Goal: Task Accomplishment & Management: Use online tool/utility

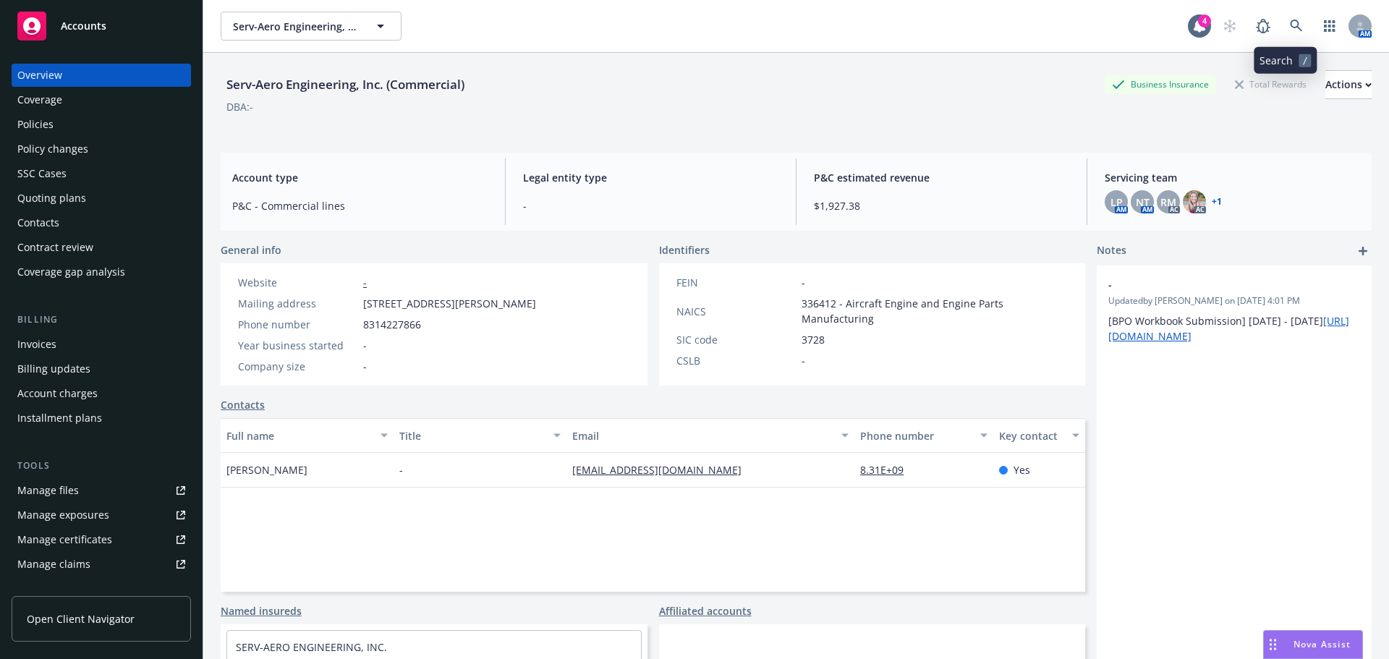
click at [1290, 25] on icon at bounding box center [1296, 26] width 12 height 12
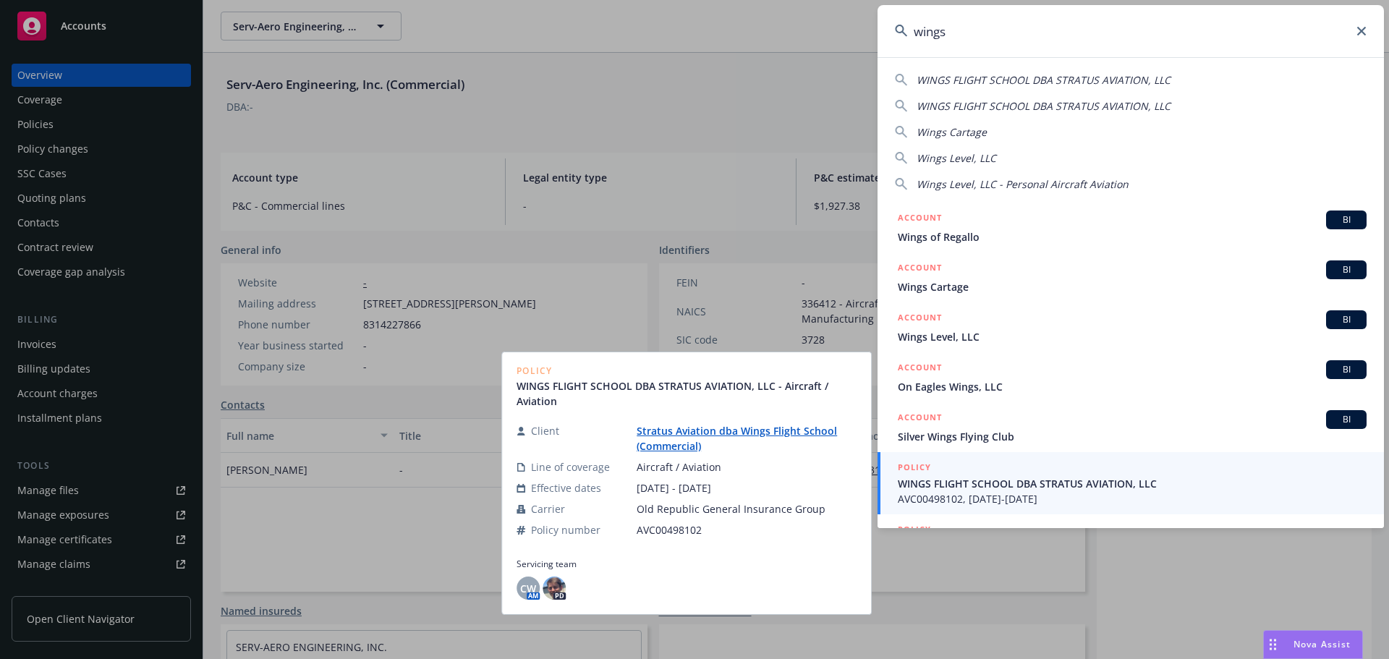
type input "wings"
click at [1018, 488] on span "WINGS FLIGHT SCHOOL DBA STRATUS AVIATION, LLC" at bounding box center [1132, 483] width 469 height 15
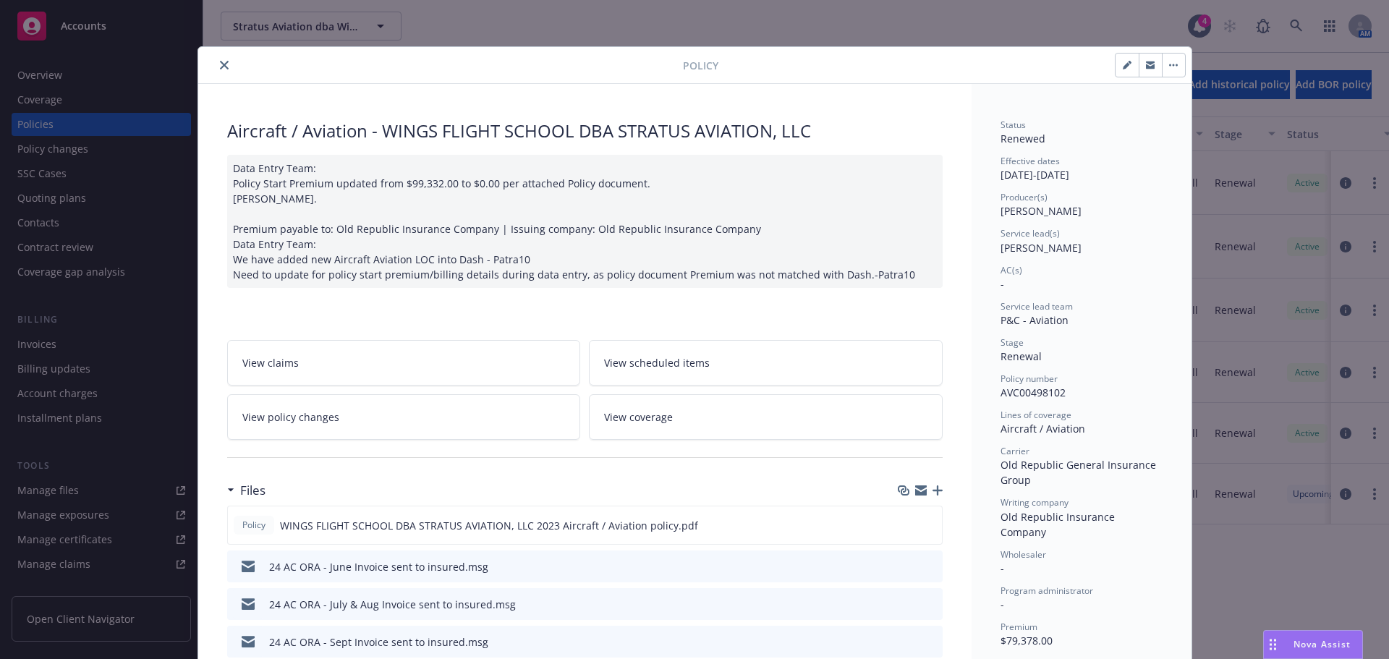
click at [220, 61] on icon "close" at bounding box center [224, 65] width 9 height 9
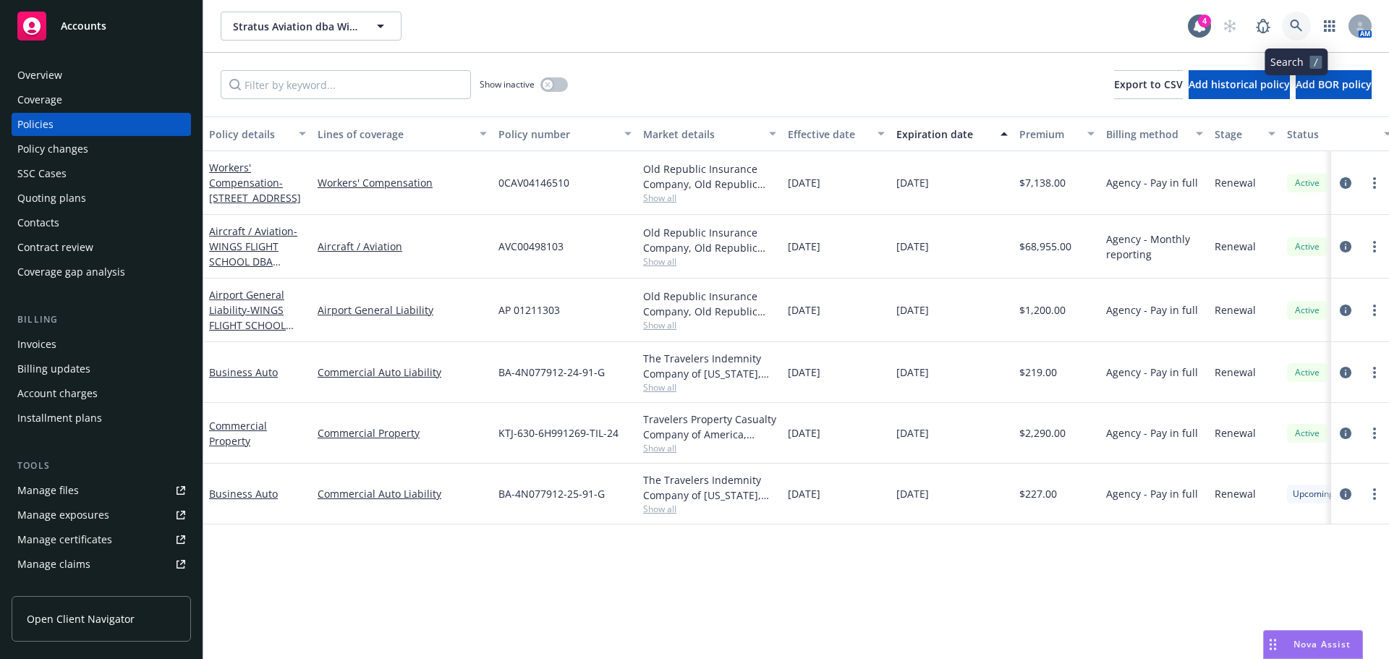
click at [1306, 25] on link at bounding box center [1296, 26] width 29 height 29
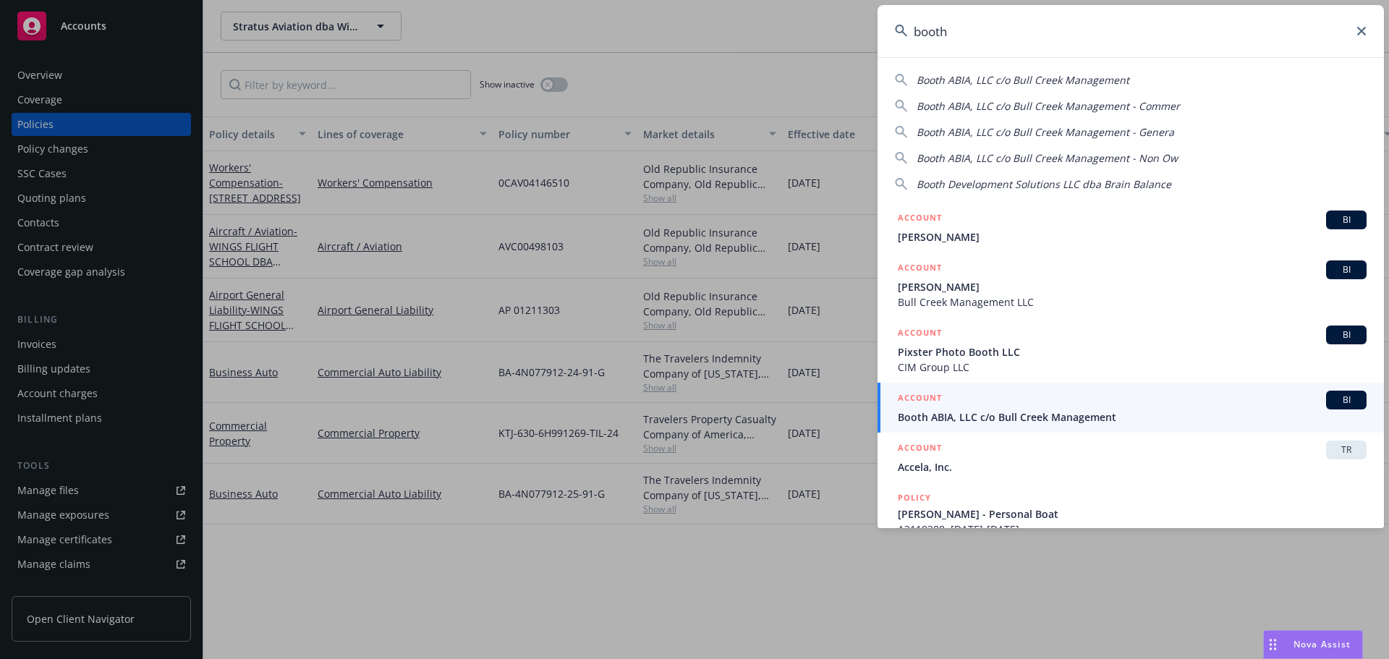
type input "booth"
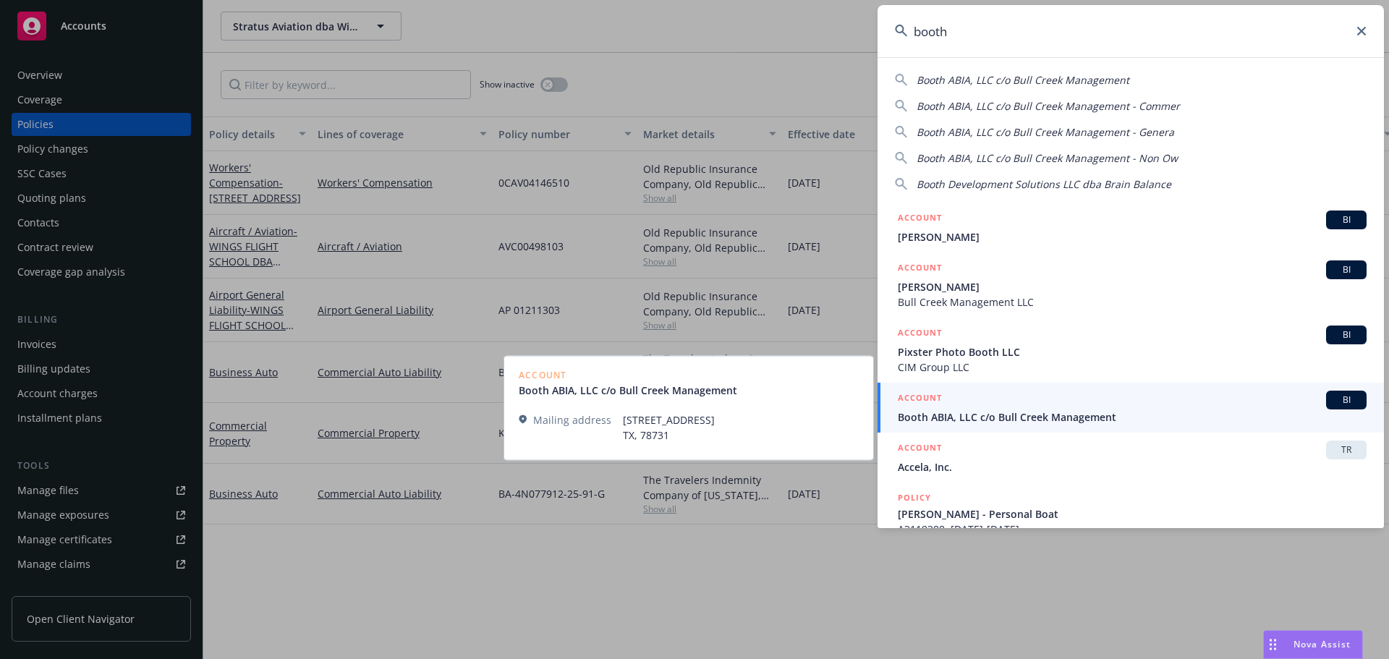
click at [971, 422] on span "Booth ABIA, LLC c/o Bull Creek Management" at bounding box center [1132, 416] width 469 height 15
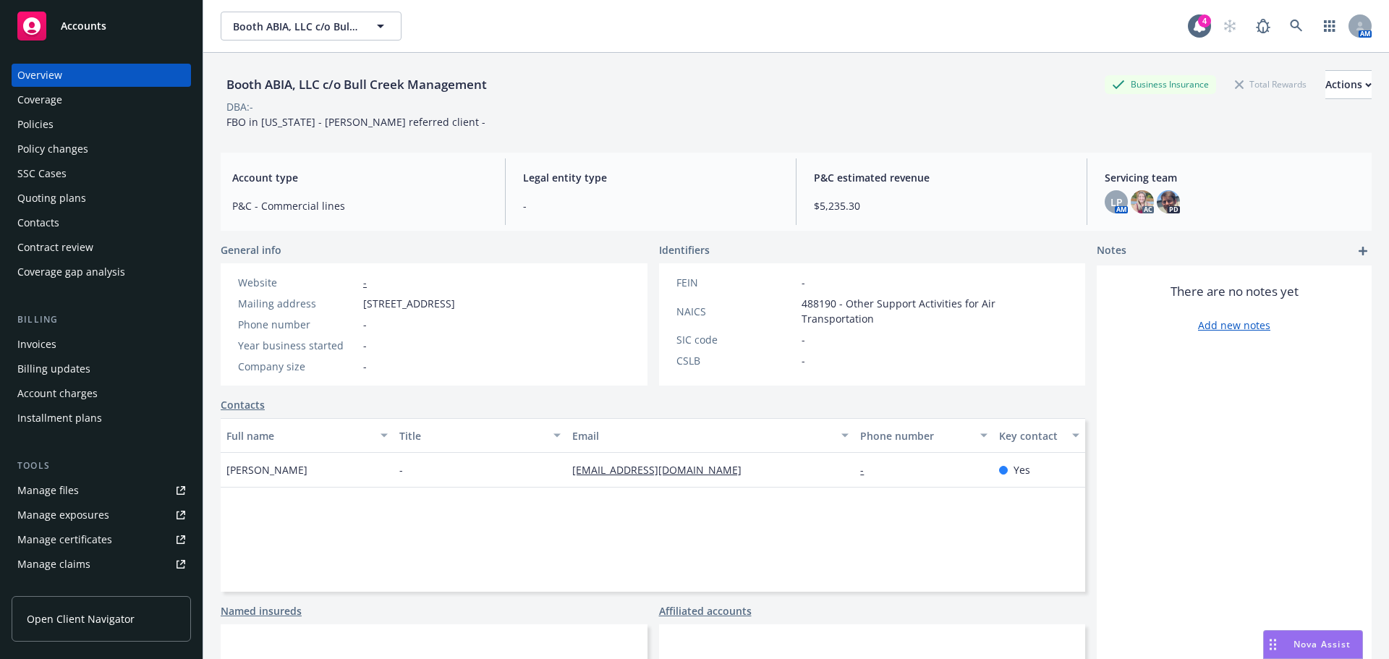
click at [34, 118] on div "Policies" at bounding box center [35, 124] width 36 height 23
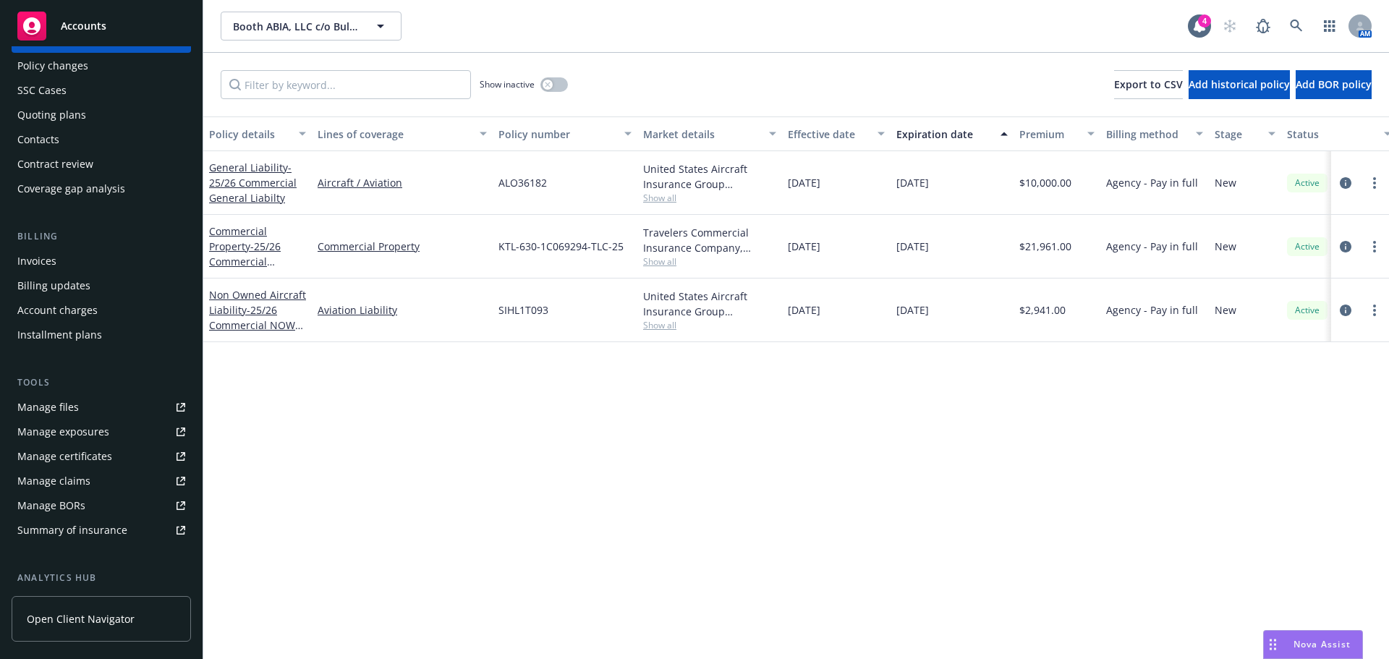
scroll to position [284, 0]
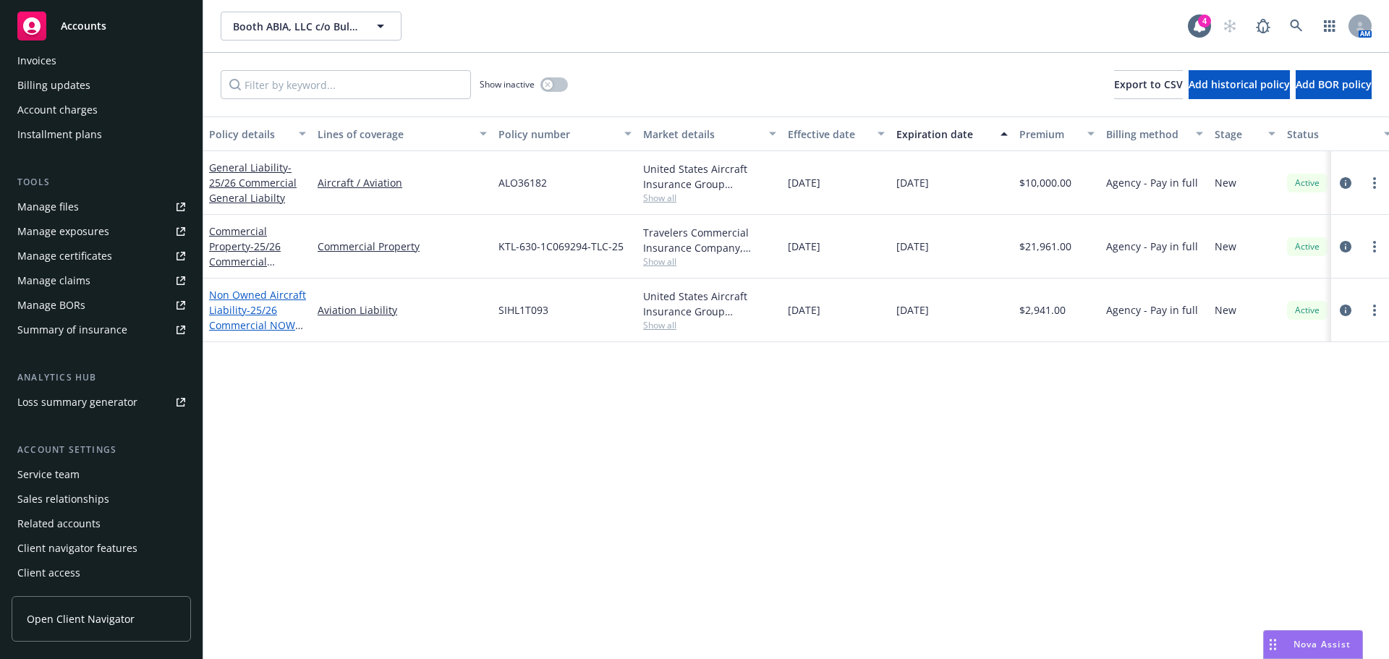
click at [249, 327] on span "- 25/26 Commercial NOWN Aircraft Liability" at bounding box center [256, 325] width 94 height 44
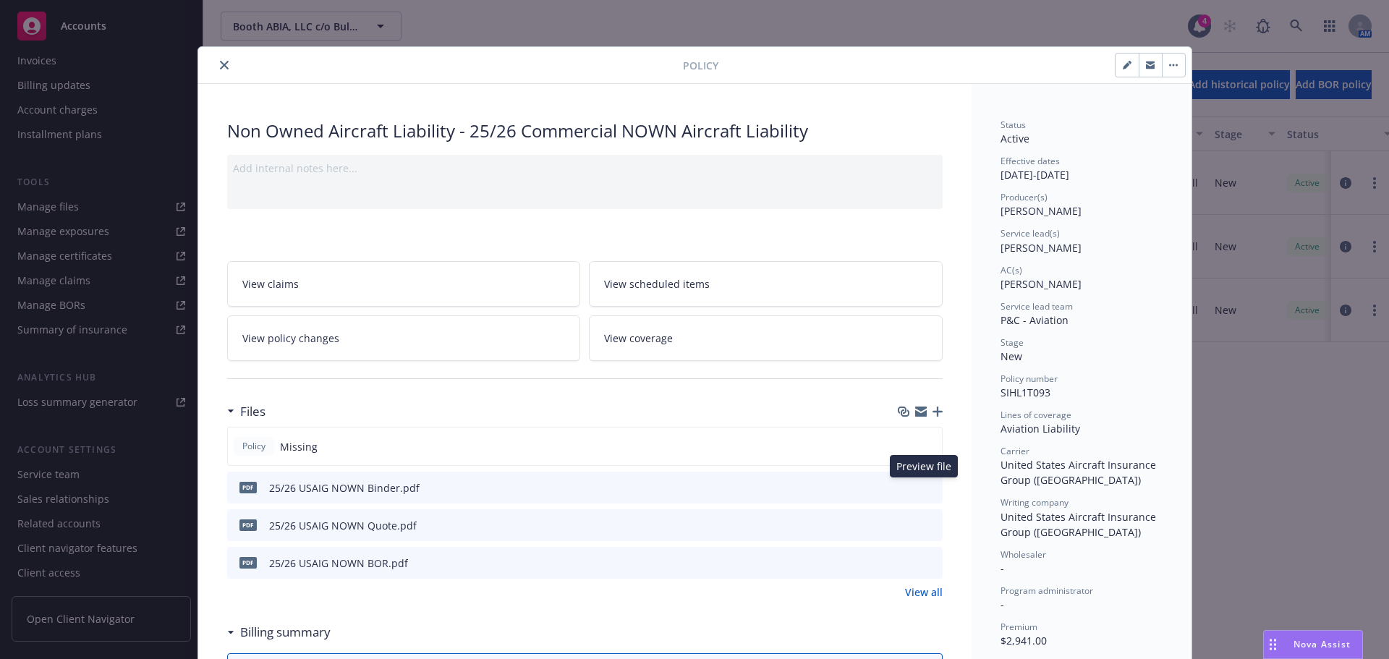
click at [922, 487] on icon "preview file" at bounding box center [928, 487] width 13 height 10
click at [216, 60] on button "close" at bounding box center [224, 64] width 17 height 17
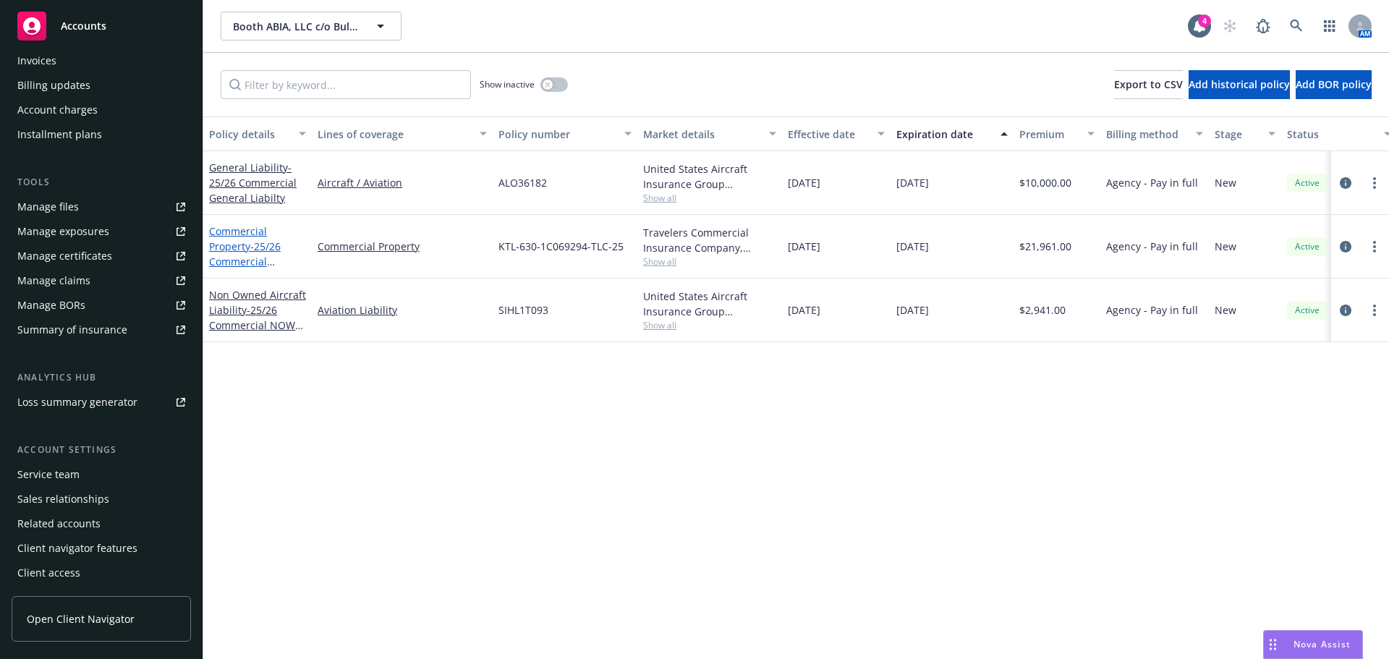
click at [279, 239] on span "- 25/26 Commercial Property" at bounding box center [245, 261] width 72 height 44
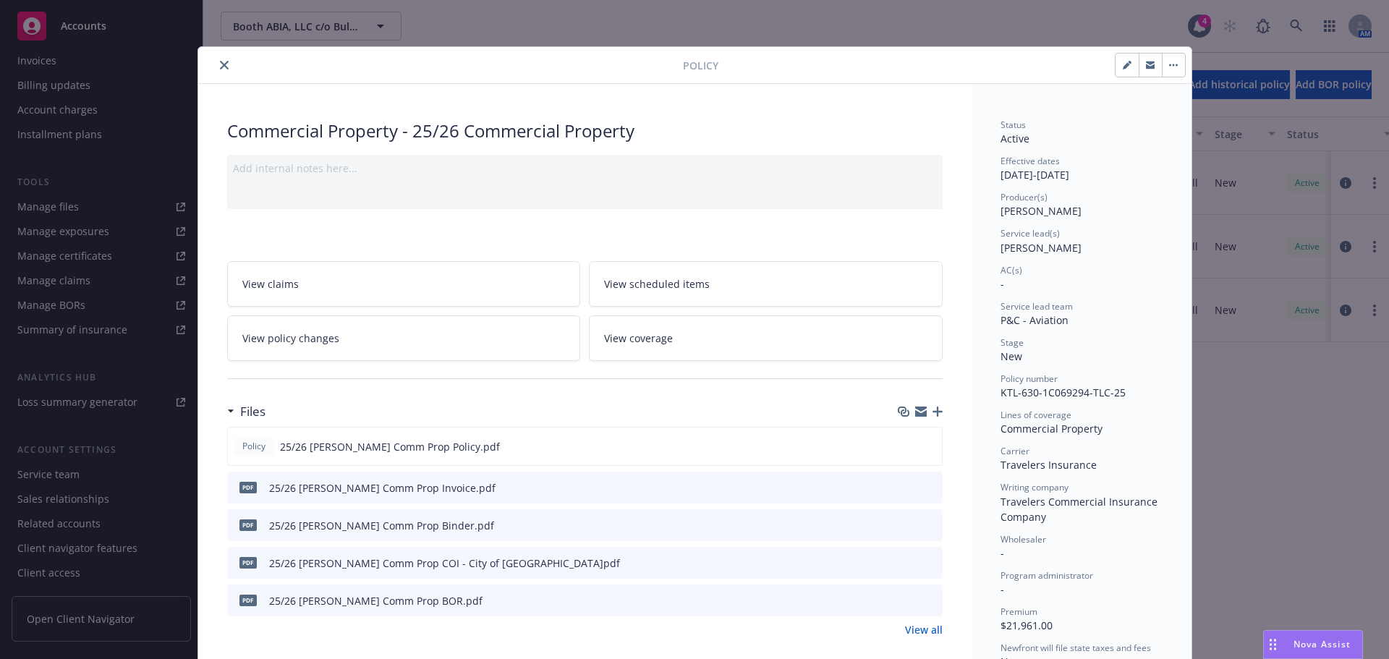
scroll to position [72, 0]
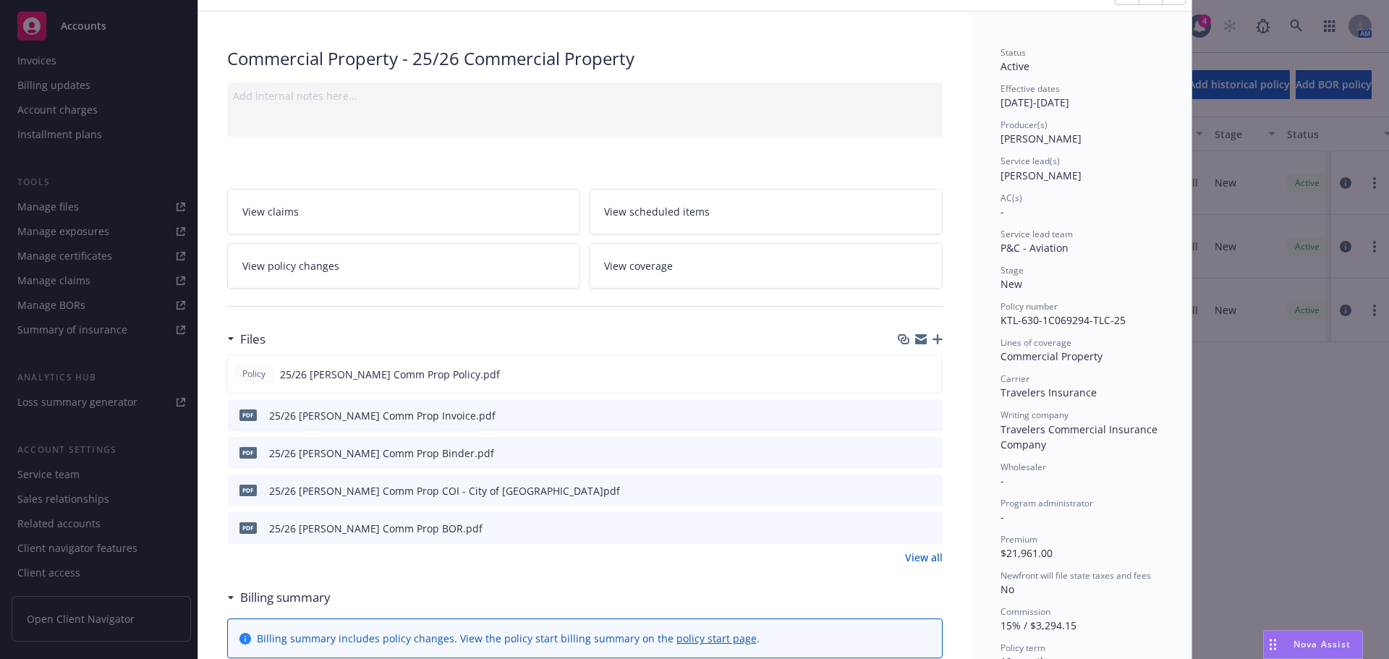
click at [928, 451] on icon "preview file" at bounding box center [928, 452] width 13 height 10
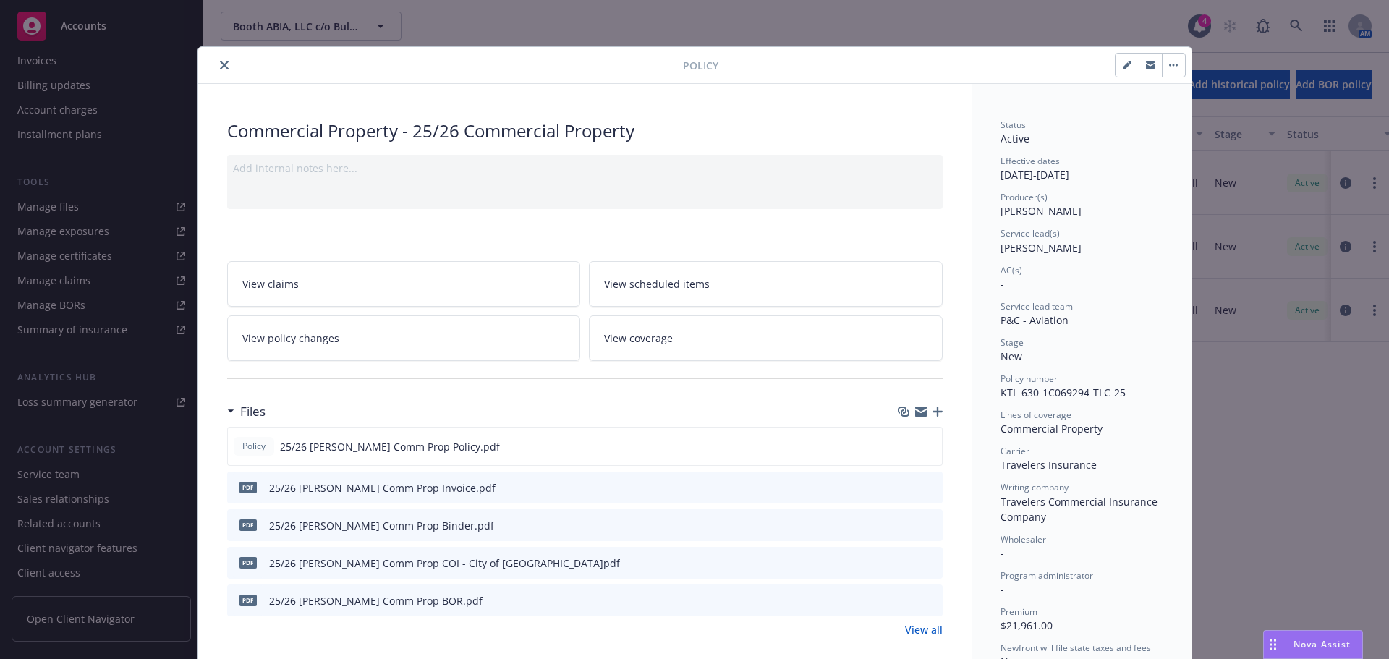
click at [220, 61] on icon "close" at bounding box center [224, 65] width 9 height 9
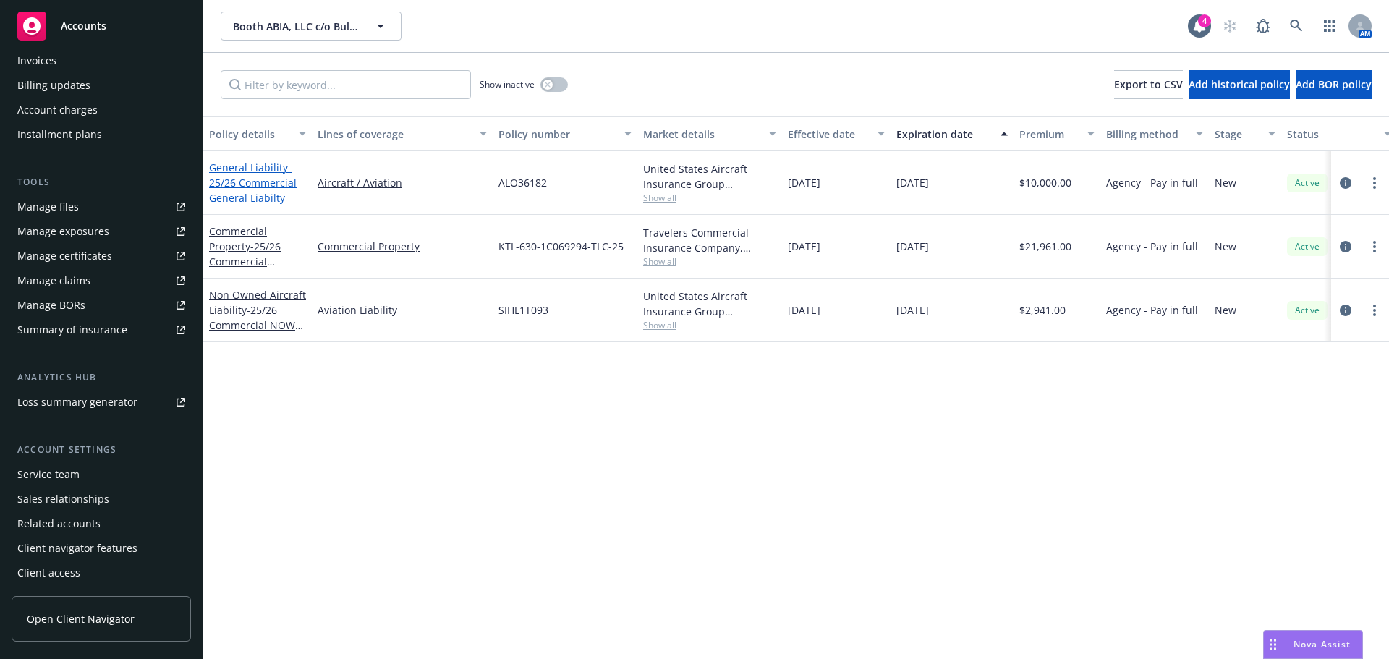
click at [268, 184] on span "- 25/26 Commercial General Liabilty" at bounding box center [253, 183] width 88 height 44
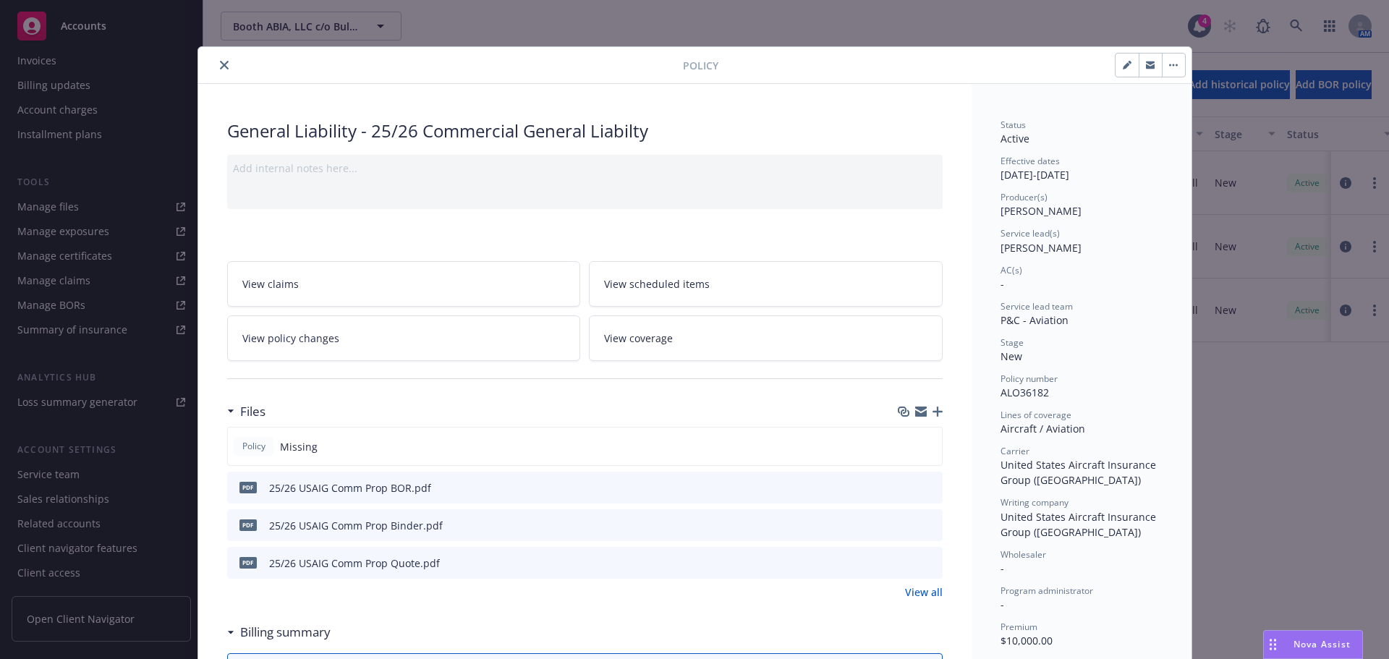
click at [923, 527] on icon "preview file" at bounding box center [928, 524] width 13 height 10
click at [226, 69] on button "close" at bounding box center [224, 64] width 17 height 17
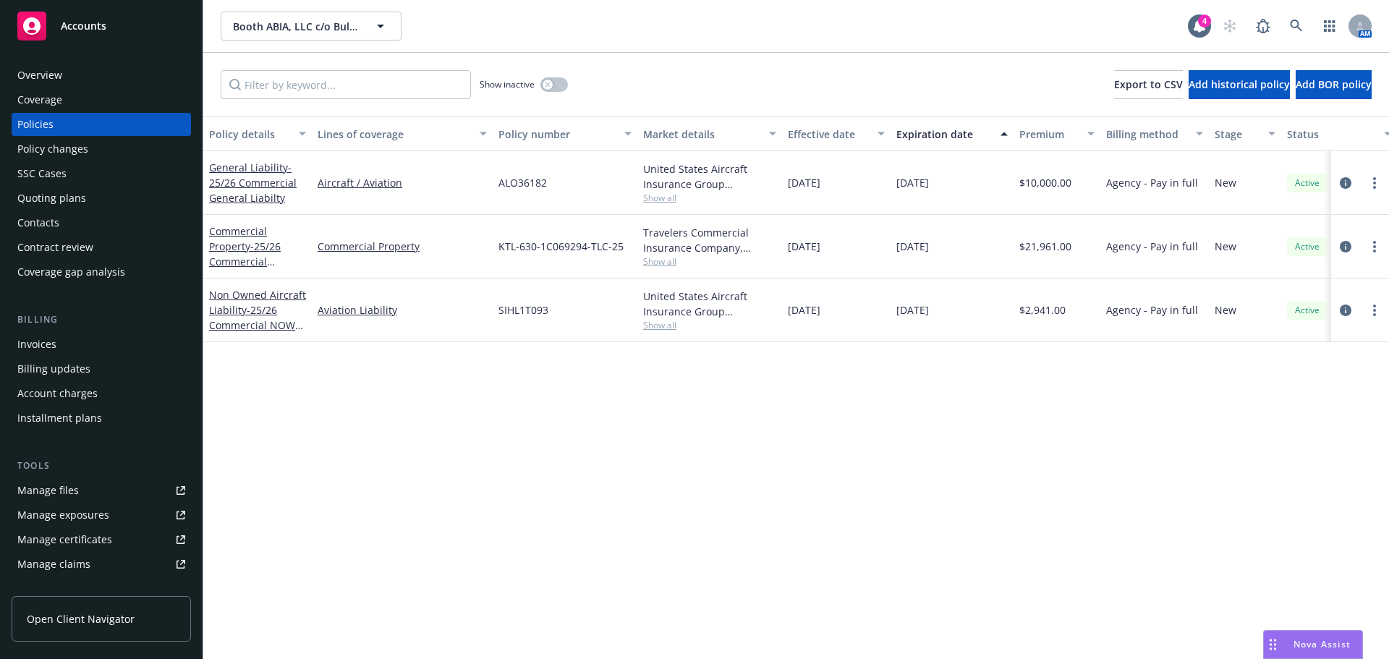
click at [54, 344] on div "Invoices" at bounding box center [36, 344] width 39 height 23
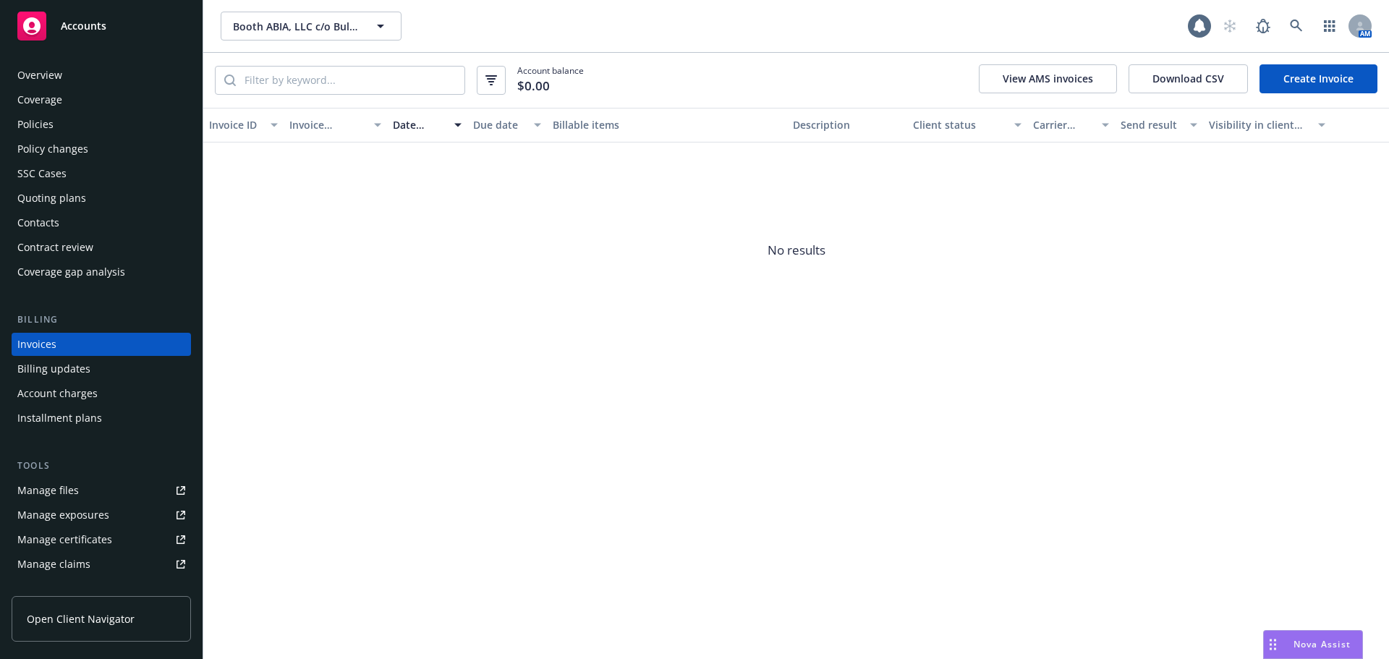
click at [1290, 88] on link "Create Invoice" at bounding box center [1318, 78] width 118 height 29
